Goal: Information Seeking & Learning: Learn about a topic

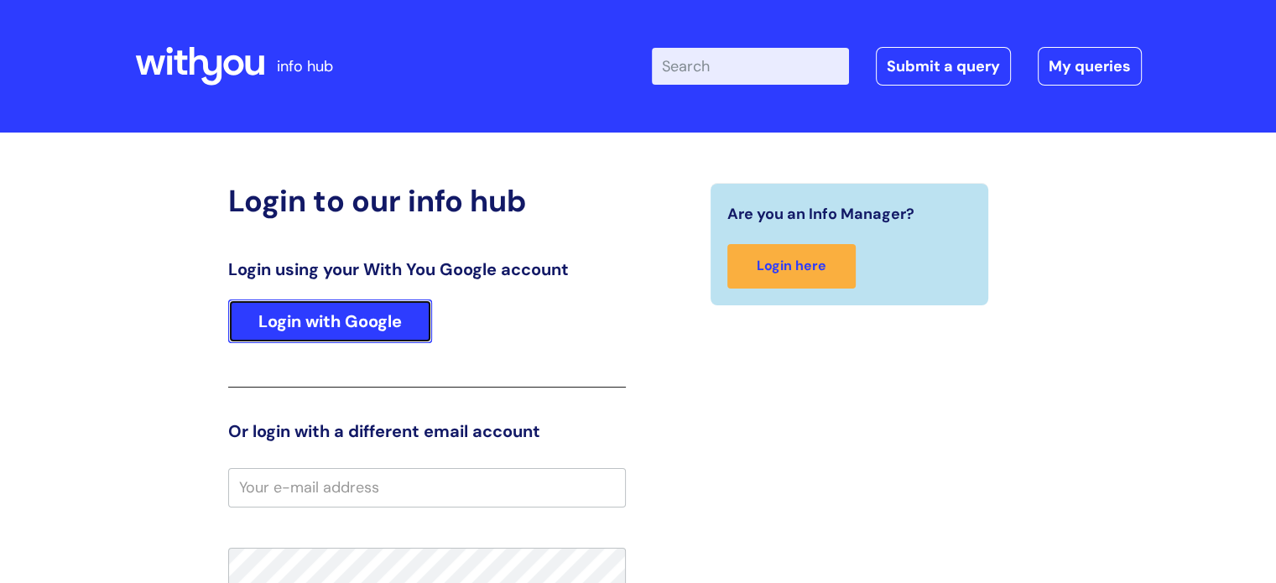
click at [329, 322] on link "Login with Google" at bounding box center [330, 322] width 204 height 44
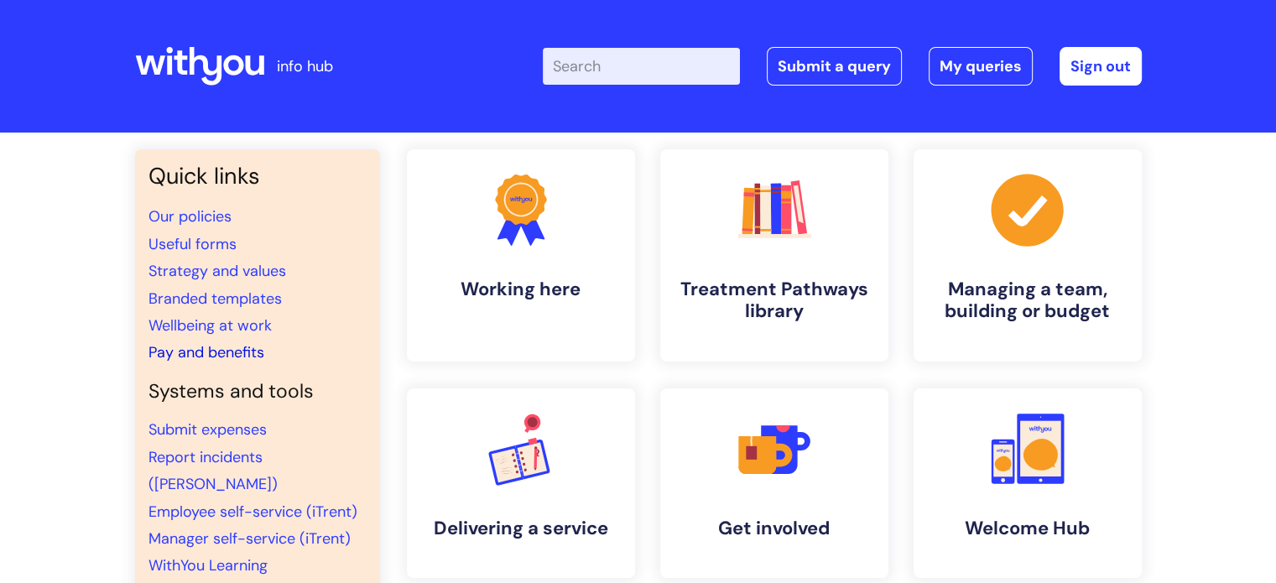
click at [242, 355] on link "Pay and benefits" at bounding box center [206, 352] width 116 height 20
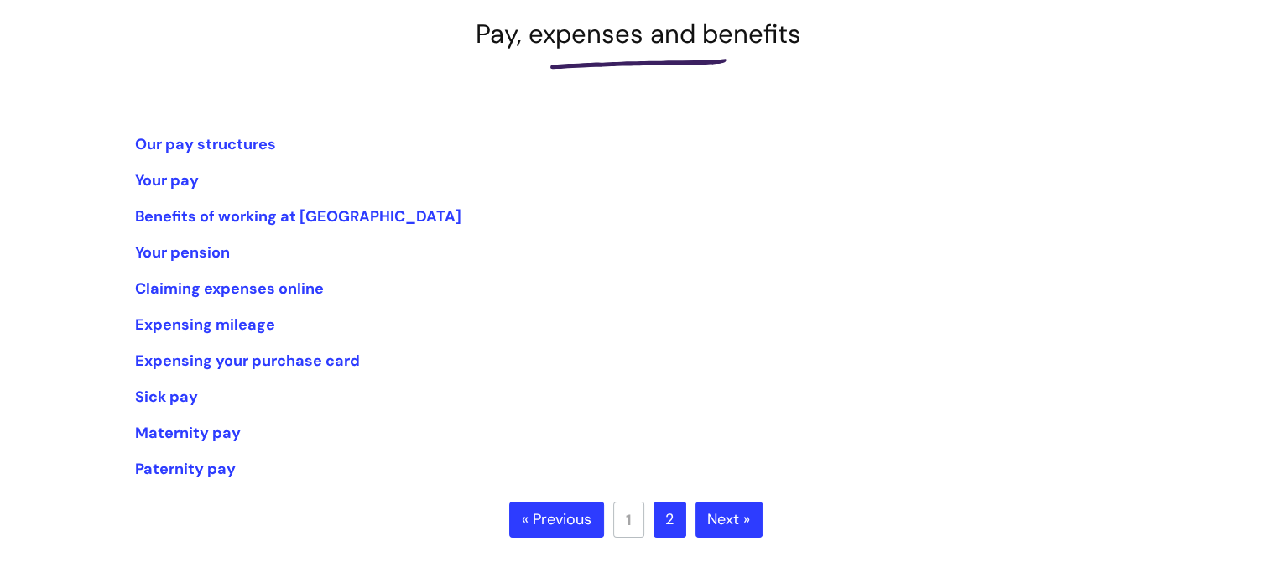
scroll to position [336, 0]
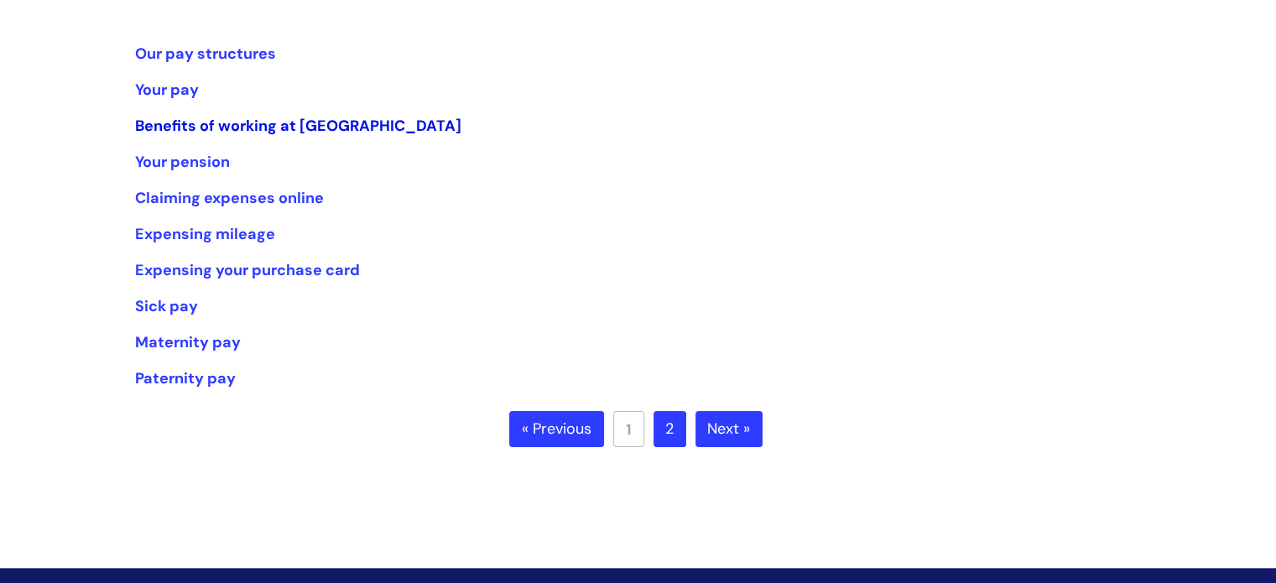
click at [275, 127] on link "Benefits of working at WithYou" at bounding box center [298, 126] width 326 height 20
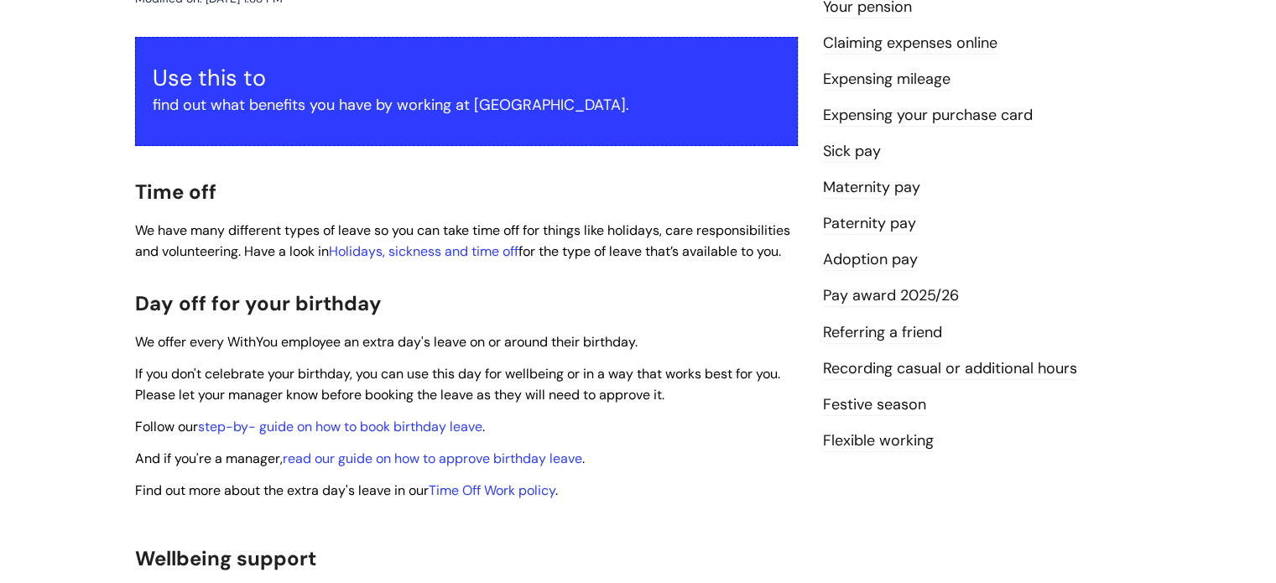
scroll to position [336, 0]
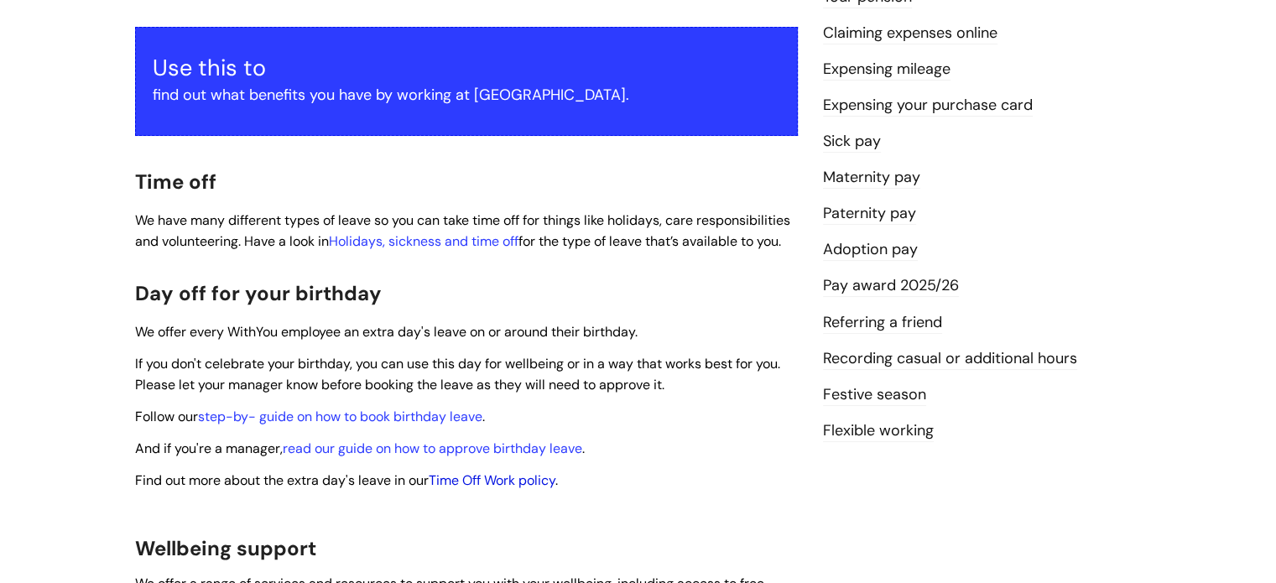
click at [483, 472] on link "Time Off Work policy" at bounding box center [492, 481] width 127 height 18
